Goal: Task Accomplishment & Management: Use online tool/utility

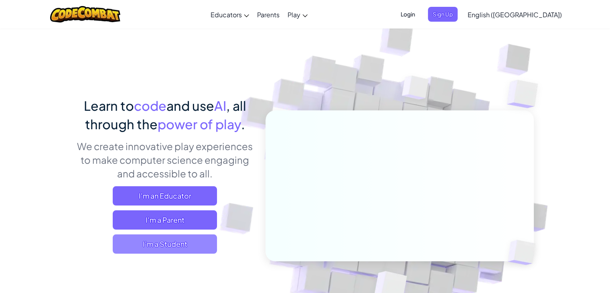
click at [198, 243] on span "I'm a Student" at bounding box center [165, 243] width 104 height 19
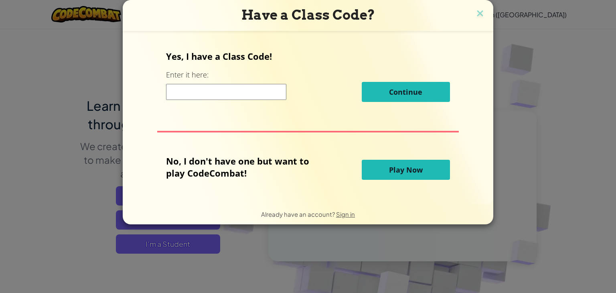
click at [411, 172] on span "Play Now" at bounding box center [406, 170] width 34 height 10
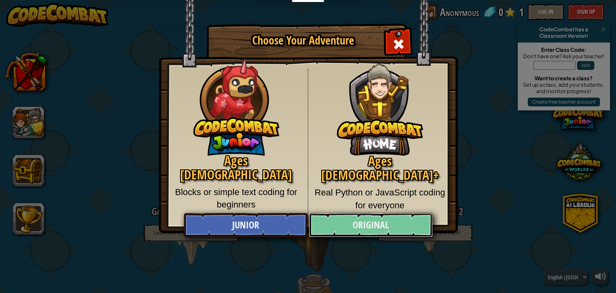
click at [323, 226] on link "Original" at bounding box center [371, 225] width 124 height 24
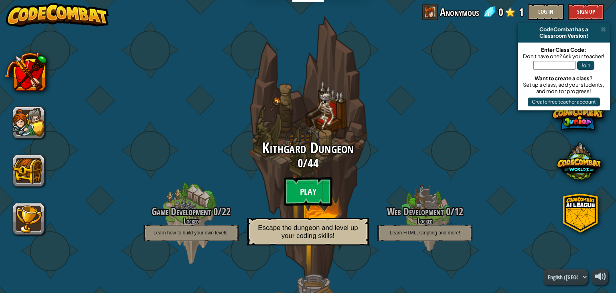
click at [315, 188] on btn "Play" at bounding box center [308, 191] width 48 height 29
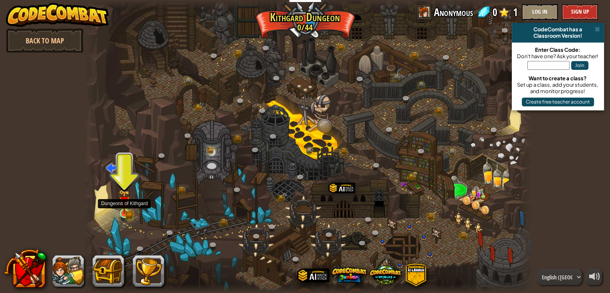
click at [125, 210] on img at bounding box center [124, 201] width 11 height 24
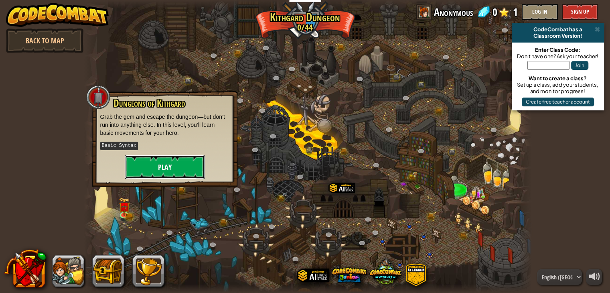
click at [164, 169] on button "Play" at bounding box center [165, 167] width 80 height 24
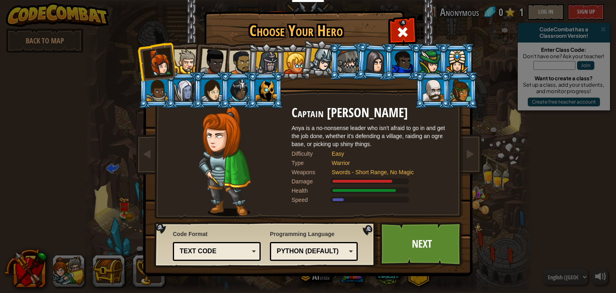
click at [250, 252] on div "Text code" at bounding box center [216, 251] width 77 height 12
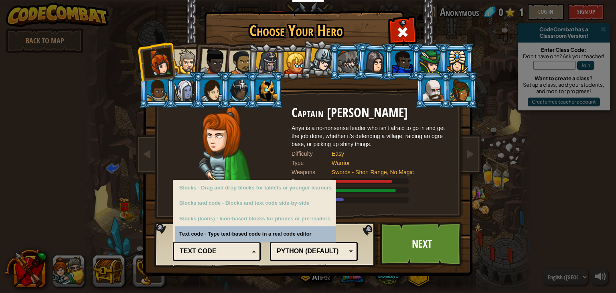
click at [250, 252] on div "Text code" at bounding box center [216, 251] width 77 height 12
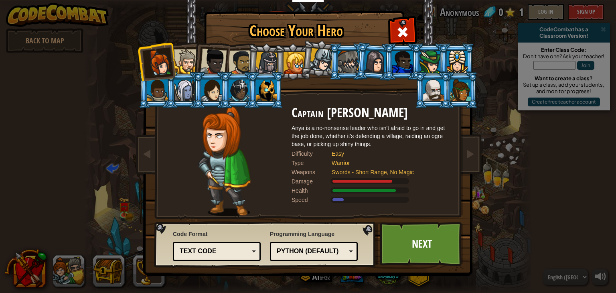
click at [353, 246] on div "Python (Default)" at bounding box center [313, 251] width 77 height 12
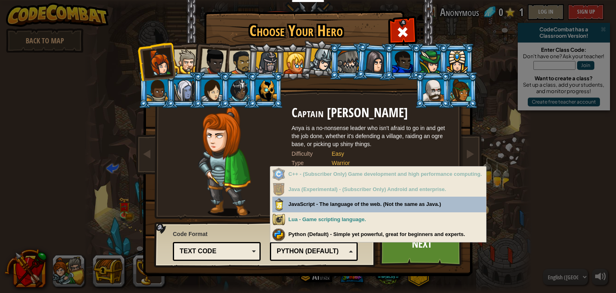
click at [351, 247] on div "Python (Default)" at bounding box center [313, 251] width 77 height 12
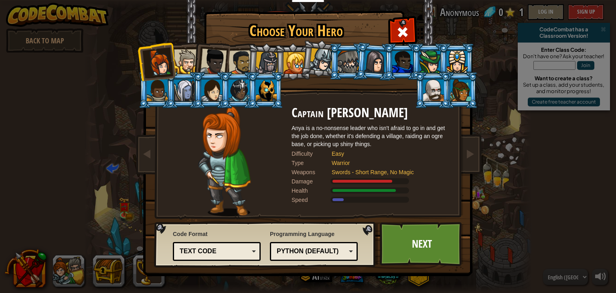
click at [521, 260] on div "Choose Your Hero 0 Captain [PERSON_NAME] is a no-nonsense leader who isn't afra…" at bounding box center [308, 146] width 616 height 293
